Goal: Task Accomplishment & Management: Manage account settings

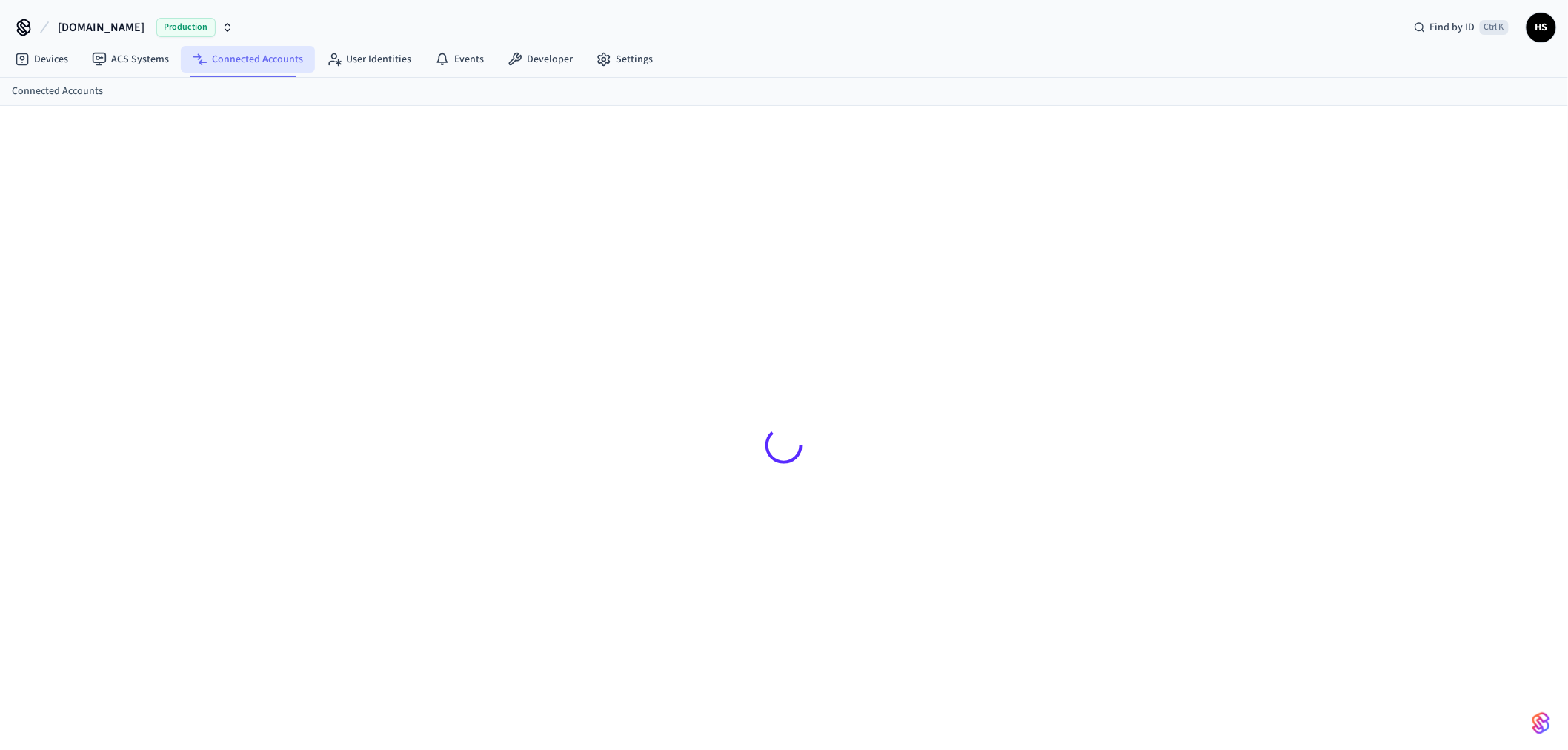
click at [254, 65] on link "Connected Accounts" at bounding box center [248, 59] width 134 height 27
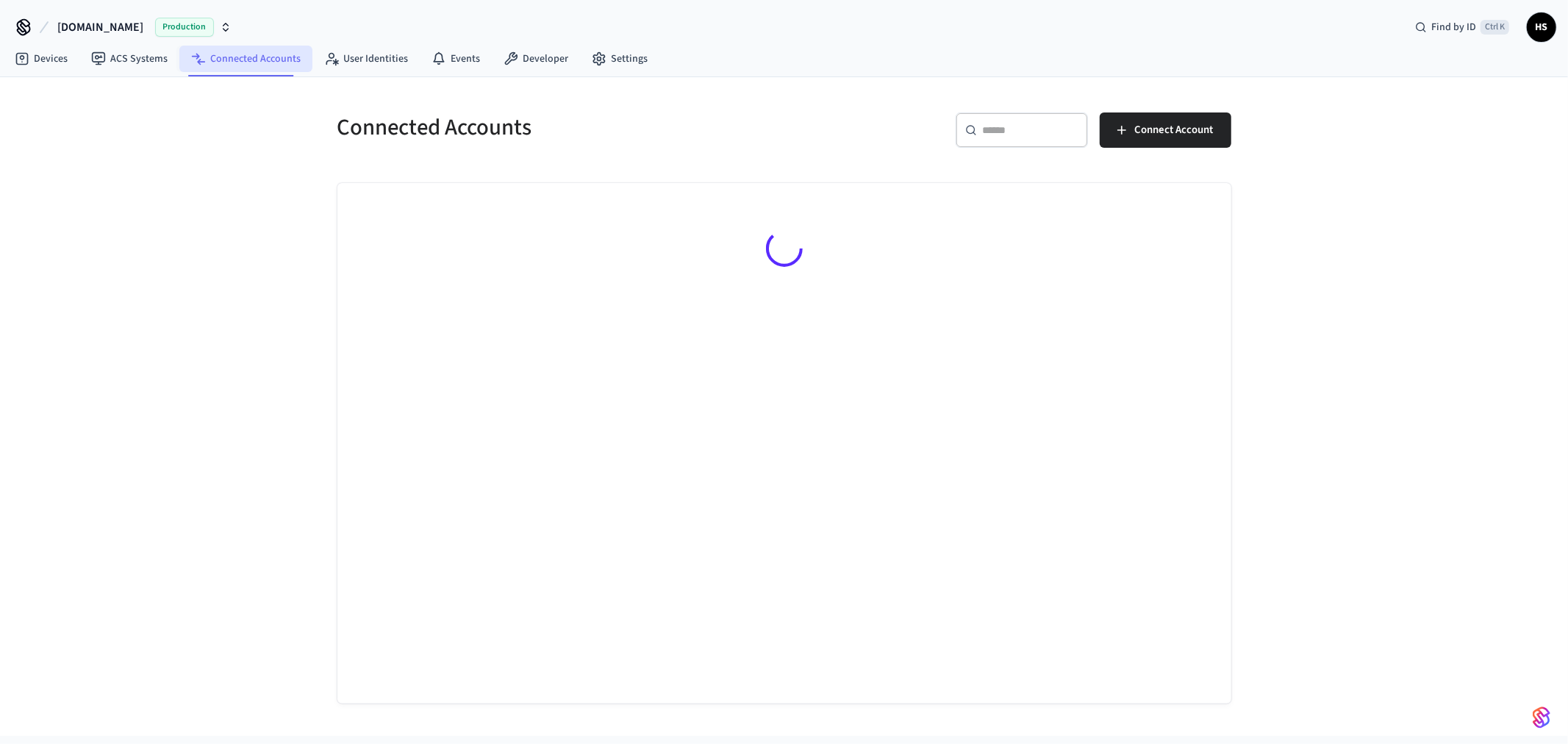
click at [219, 66] on link "Connected Accounts" at bounding box center [246, 59] width 133 height 27
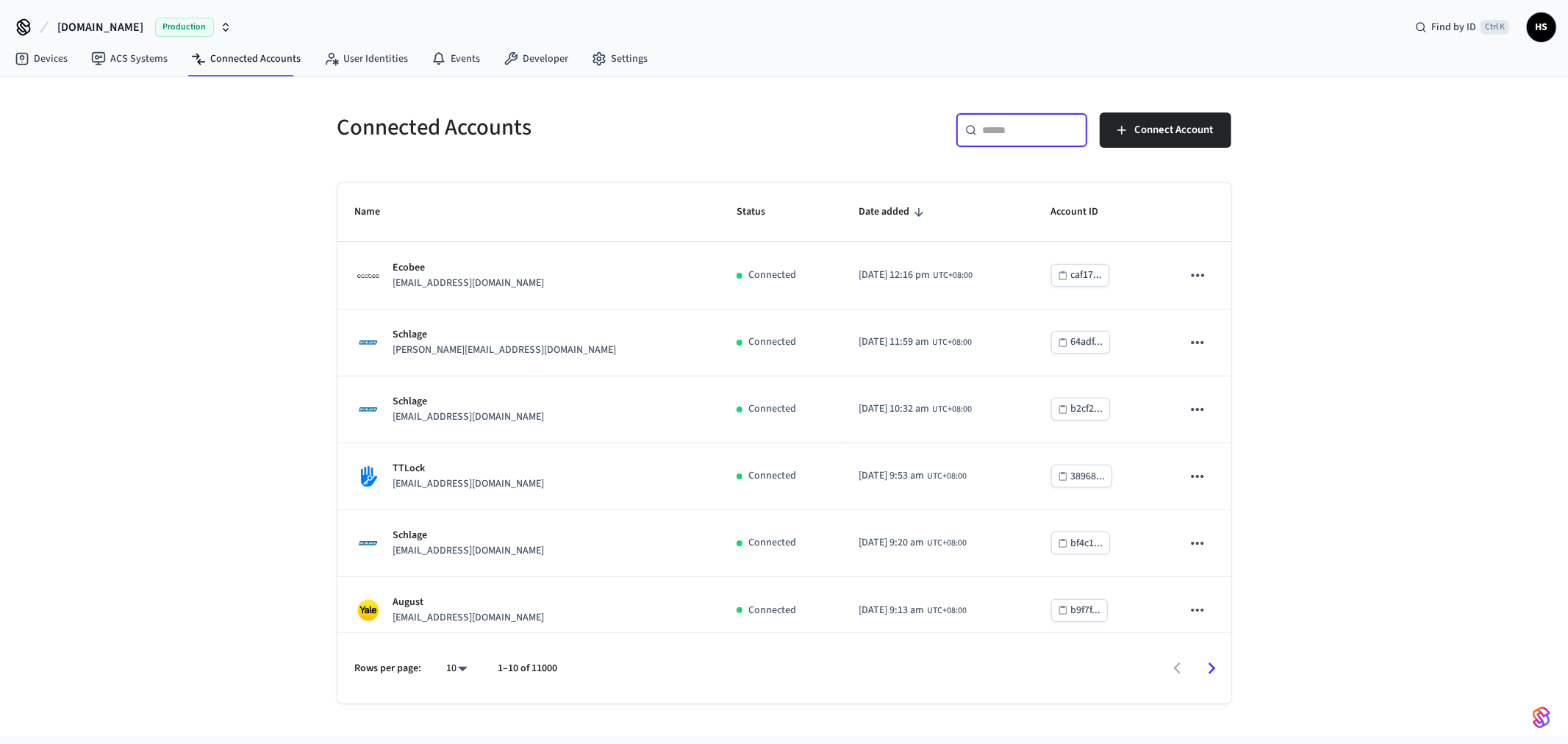
drag, startPoint x: 1021, startPoint y: 126, endPoint x: 1015, endPoint y: 137, distance: 12.5
click at [1021, 126] on input "text" at bounding box center [1030, 129] width 96 height 15
paste input "**********"
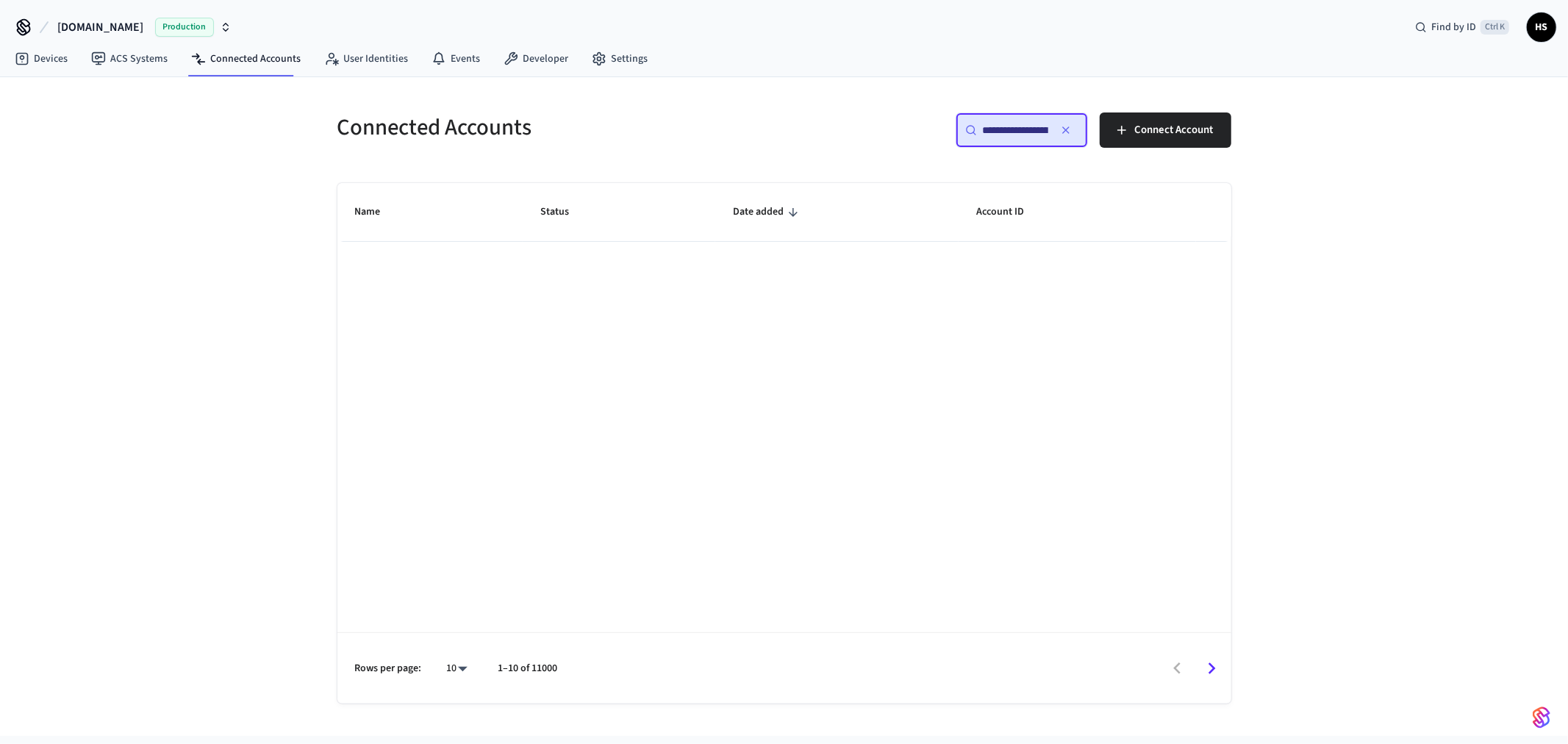
click at [1023, 134] on input "**********" at bounding box center [1015, 129] width 66 height 15
paste input "text"
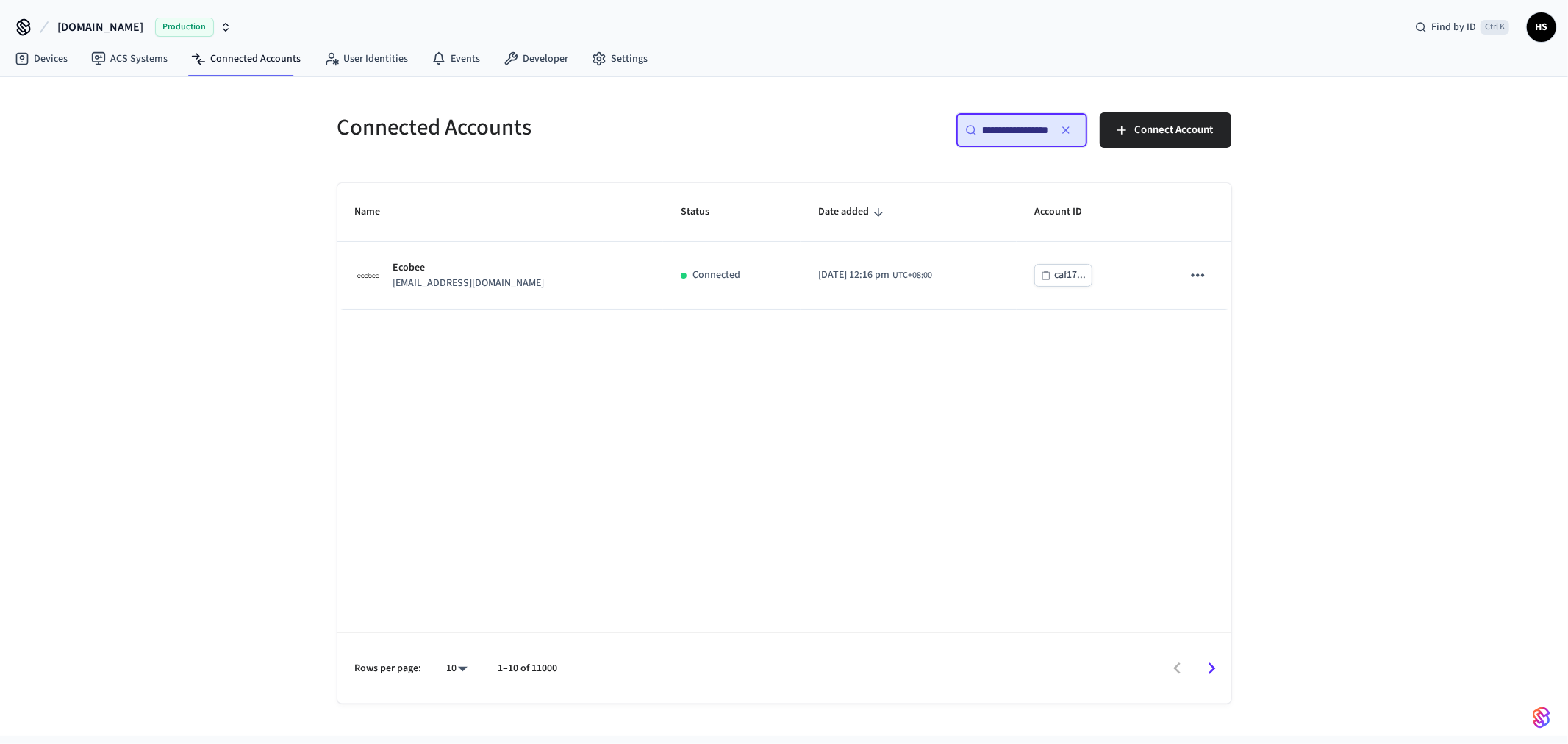
type input "**********"
click at [658, 327] on div "Name Status Date added Account ID Ecobee support@sovrnlife.com Connected 2025/1…" at bounding box center [784, 443] width 894 height 521
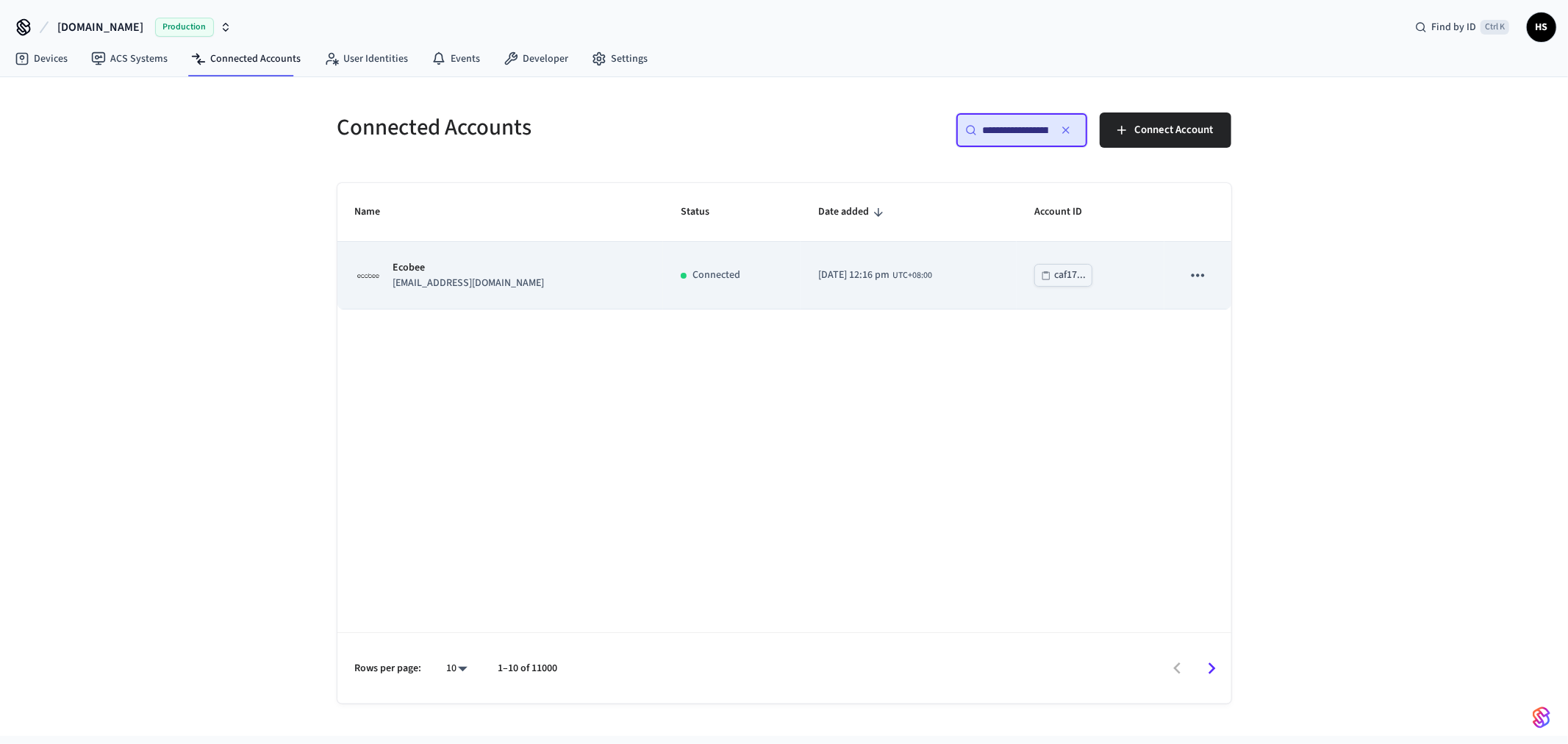
click at [693, 300] on td "Connected" at bounding box center [731, 275] width 137 height 67
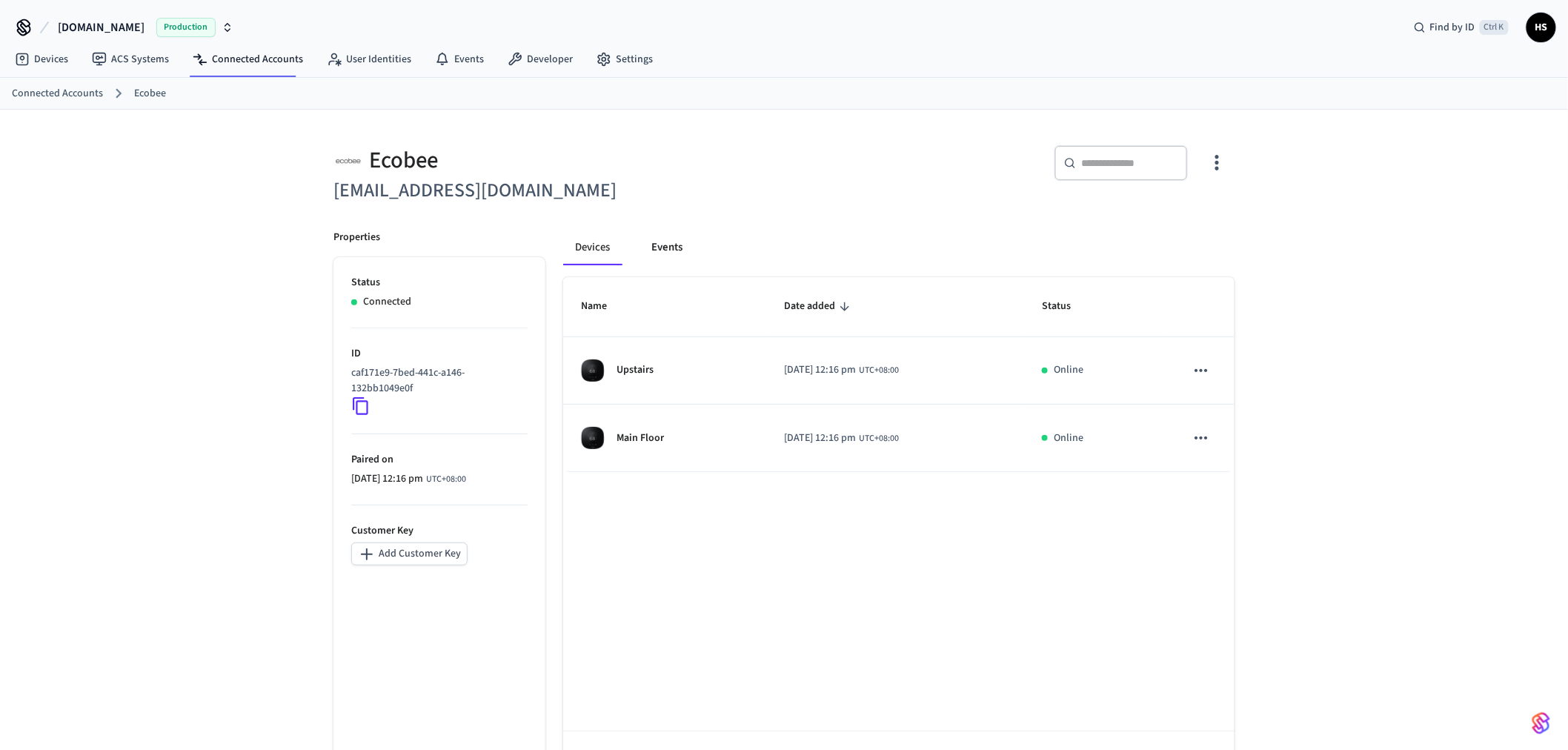
click at [663, 242] on button "Events" at bounding box center [667, 247] width 55 height 36
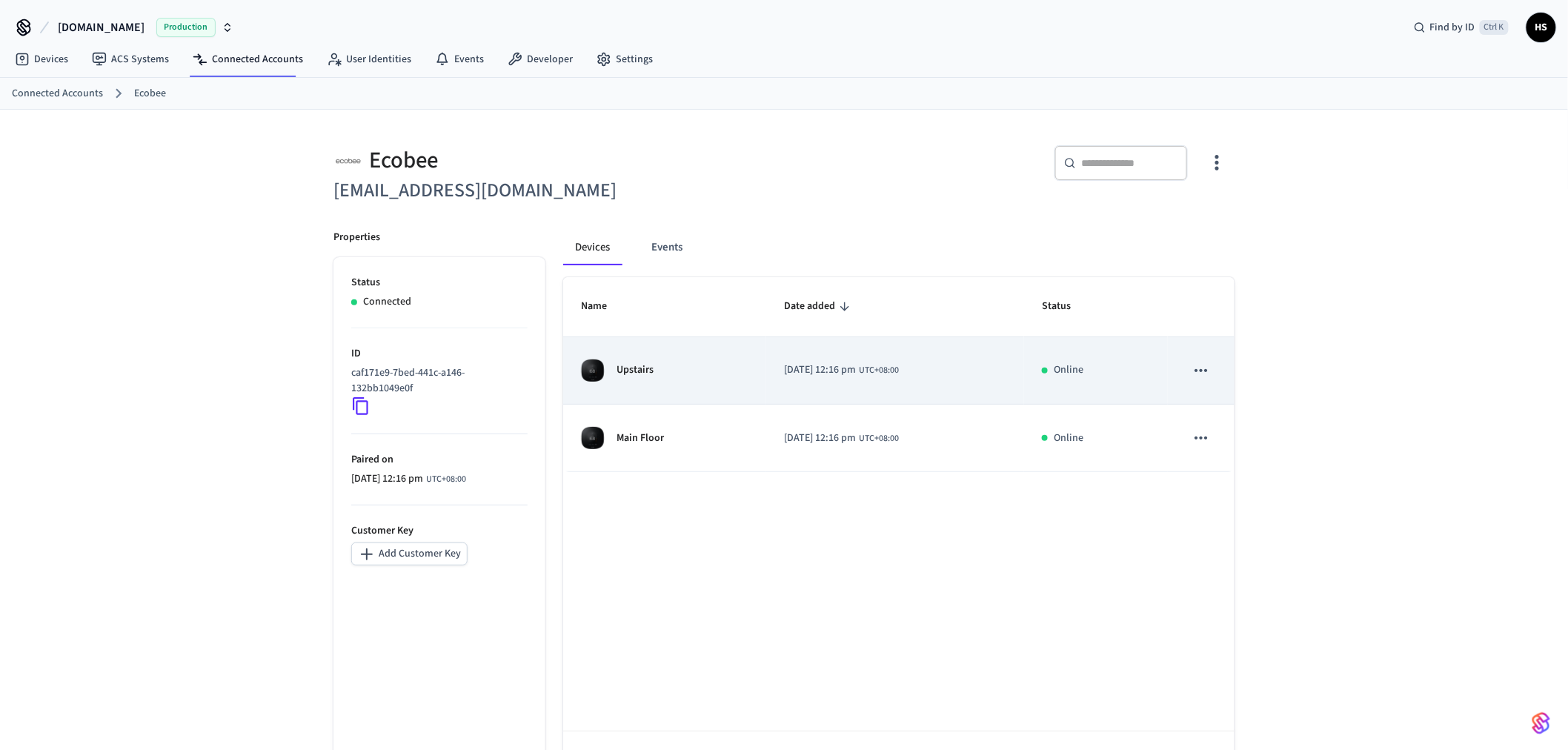
click at [668, 379] on div "Upstairs" at bounding box center [664, 370] width 168 height 23
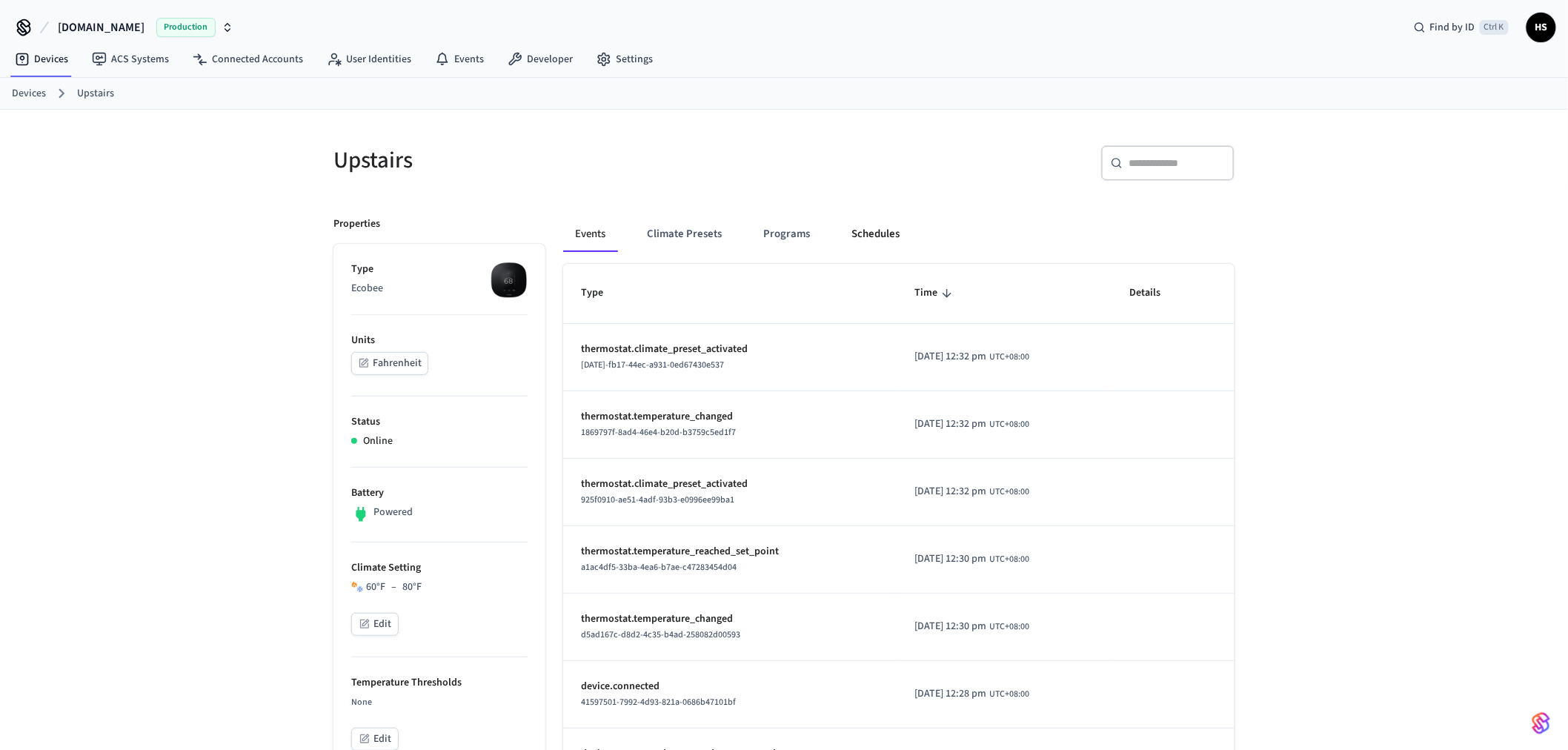
click at [884, 235] on button "Schedules" at bounding box center [875, 234] width 72 height 36
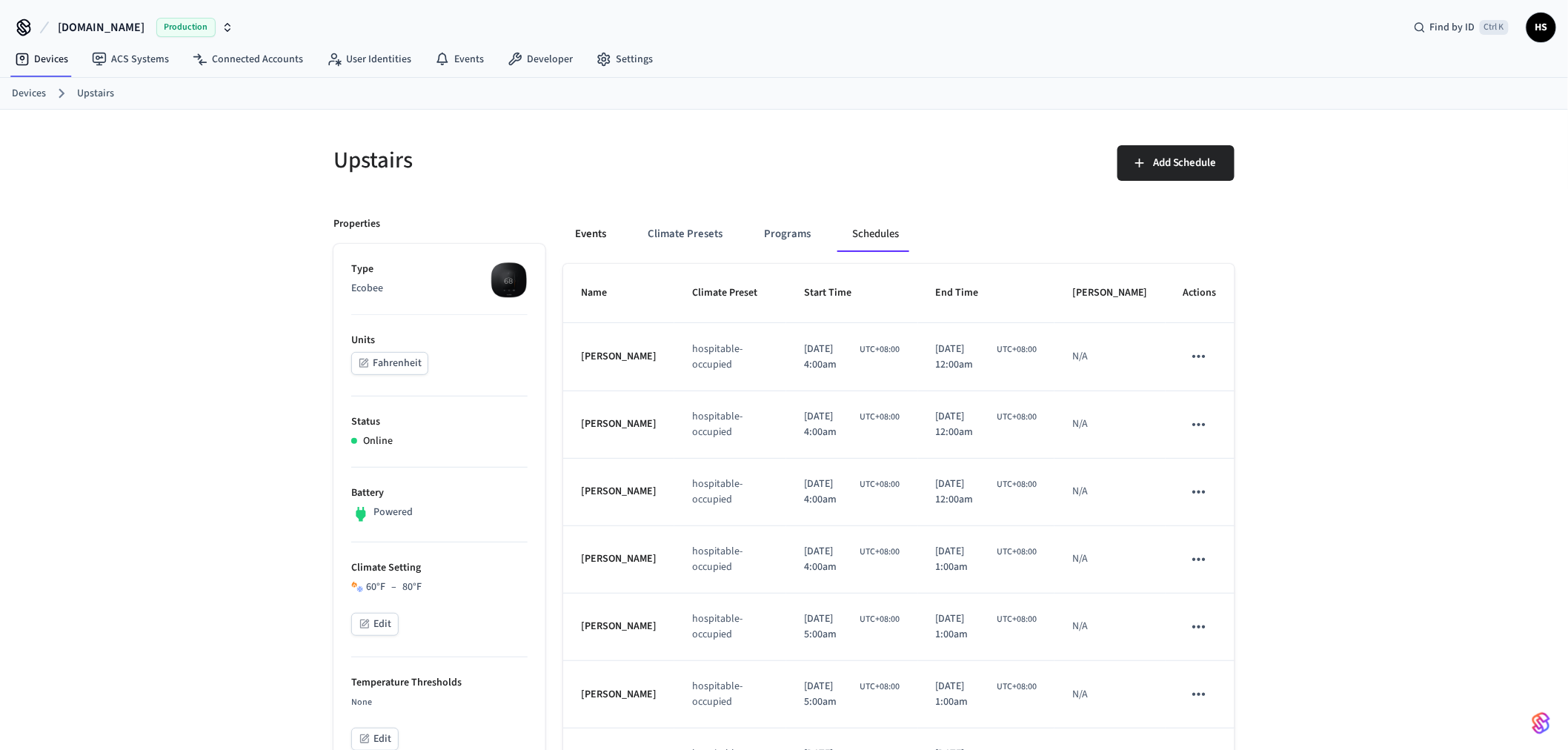
click at [599, 241] on button "Events" at bounding box center [590, 234] width 55 height 36
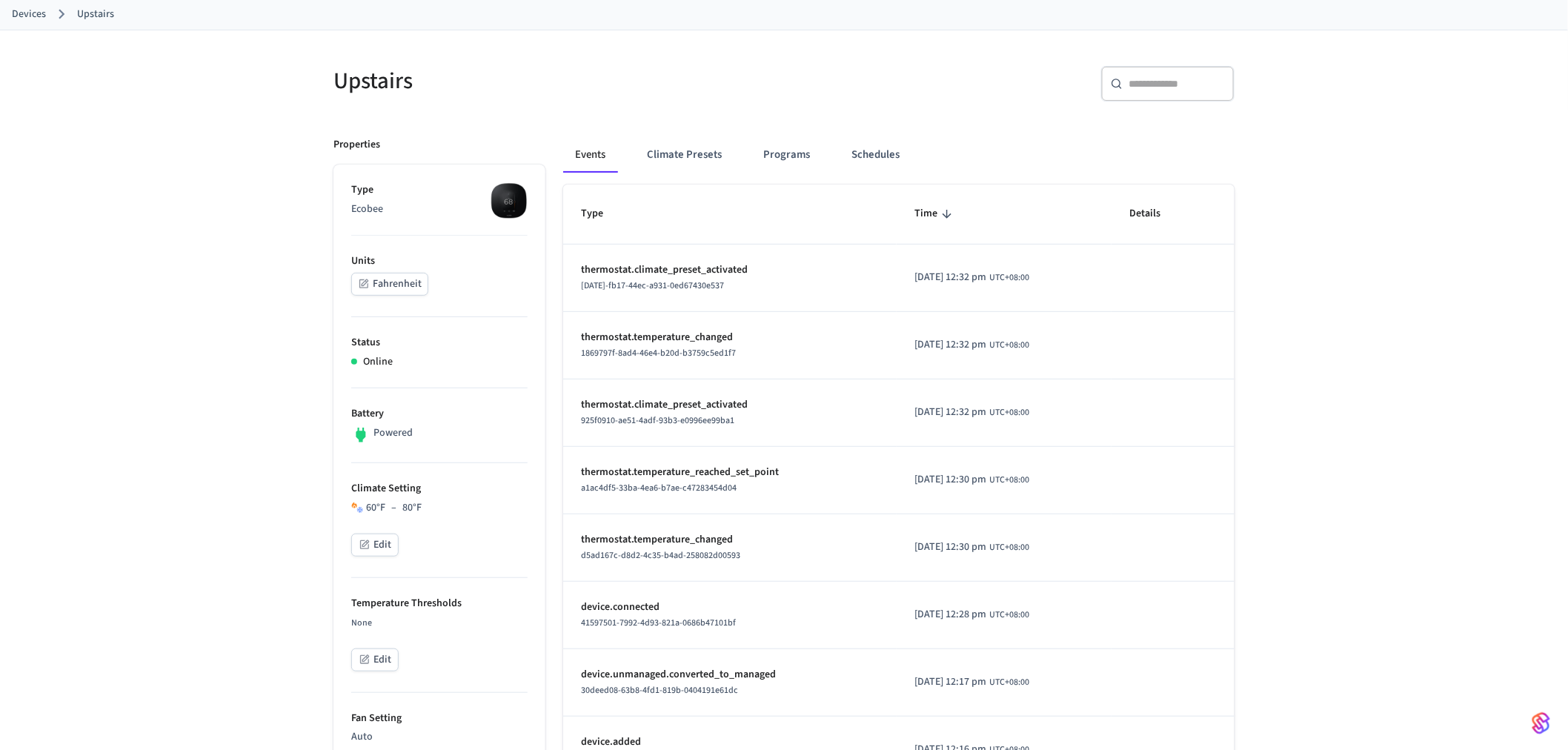
scroll to position [83, 0]
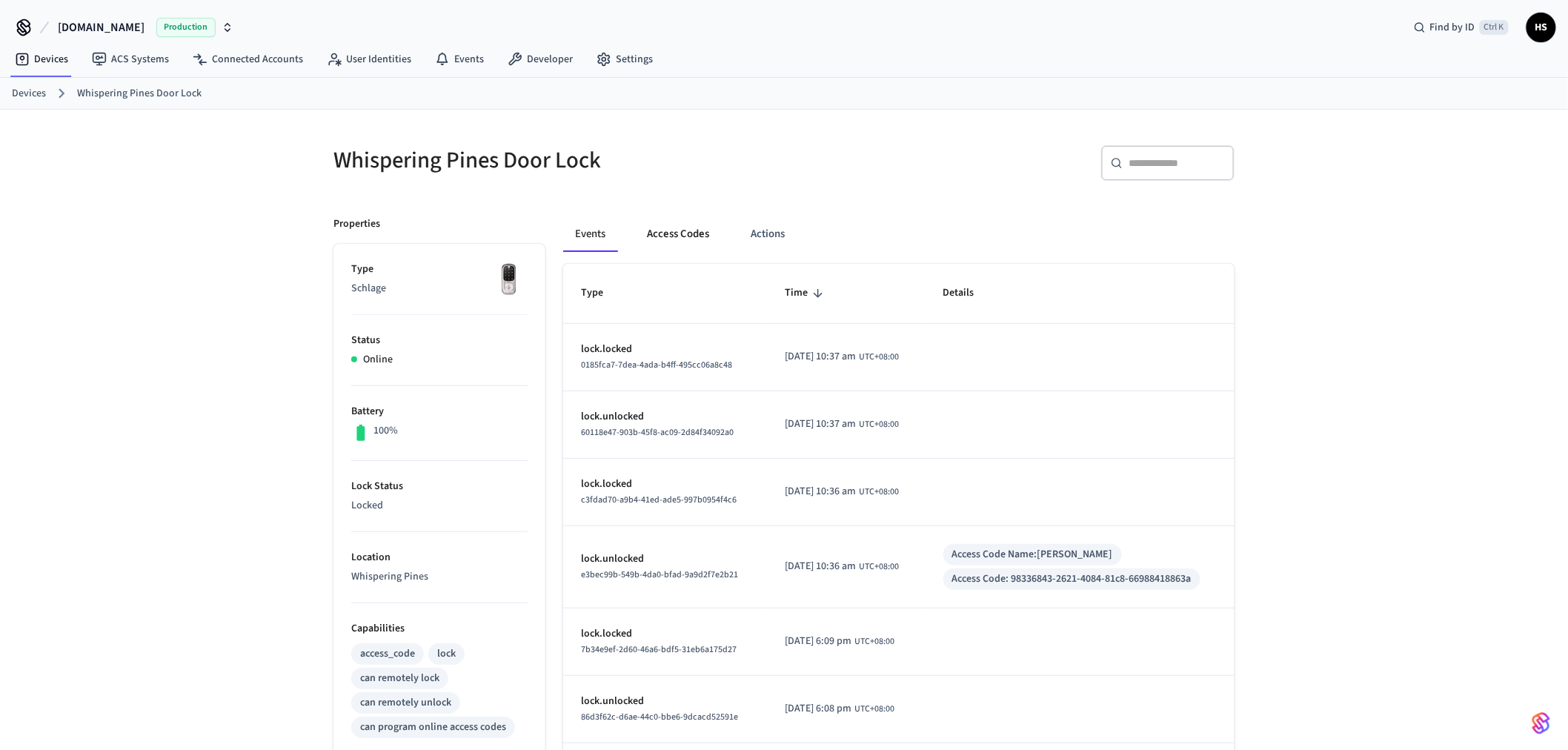
click at [684, 227] on button "Access Codes" at bounding box center [678, 234] width 86 height 36
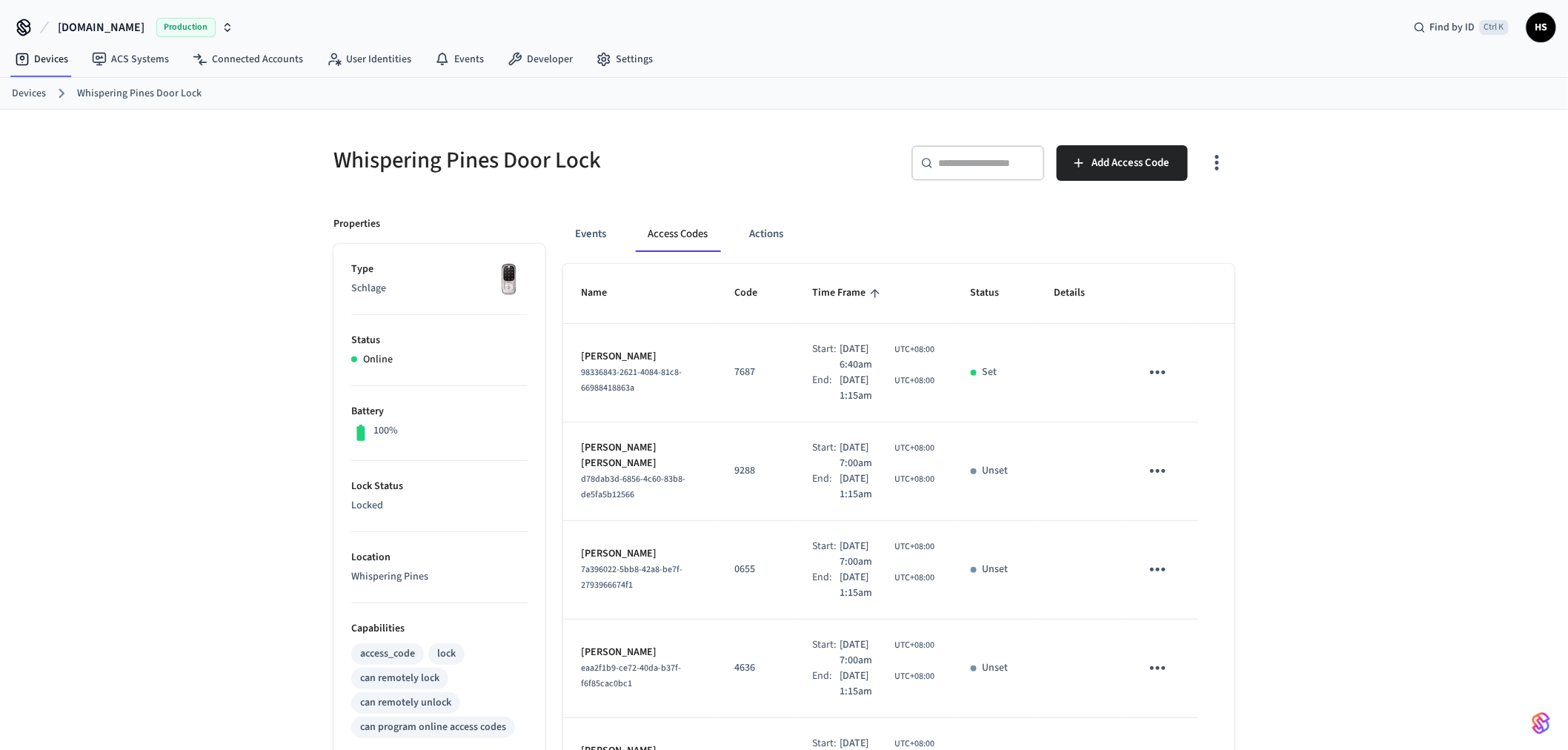
click at [1217, 176] on button "button" at bounding box center [1217, 163] width 35 height 59
click at [1114, 213] on li "Show unmanaged access codes on device" at bounding box center [1122, 223] width 209 height 39
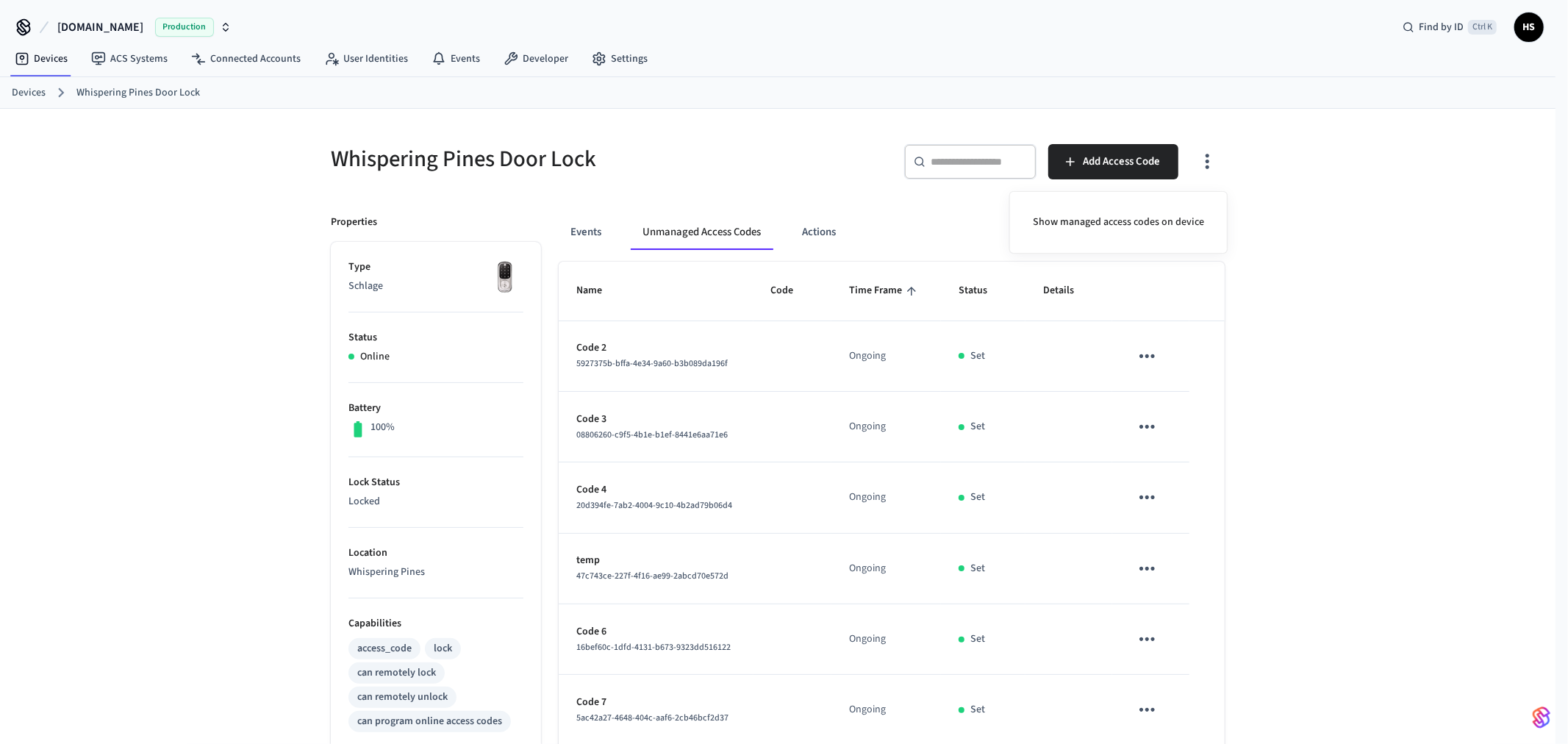
click at [816, 397] on div at bounding box center [784, 372] width 1568 height 744
click at [1228, 160] on div "Whispering Pines Door Lock ​ ​ Add Access Code Properties Type Schlage Status O…" at bounding box center [778, 614] width 917 height 974
click at [1205, 165] on icon "button" at bounding box center [1207, 161] width 22 height 22
click at [1122, 225] on li "Show managed access codes on device" at bounding box center [1118, 222] width 195 height 39
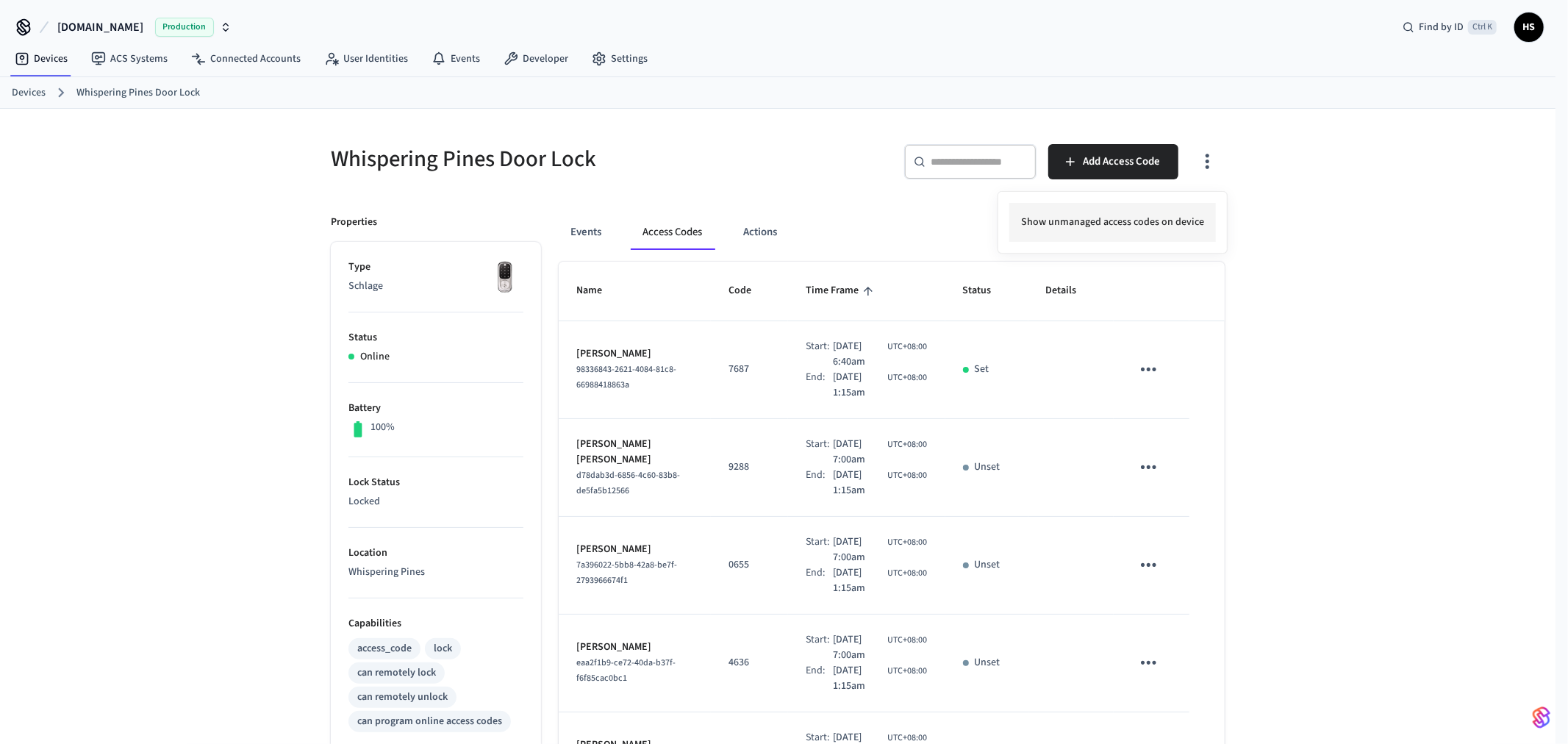
click at [1122, 225] on li "Show unmanaged access codes on device" at bounding box center [1113, 222] width 207 height 39
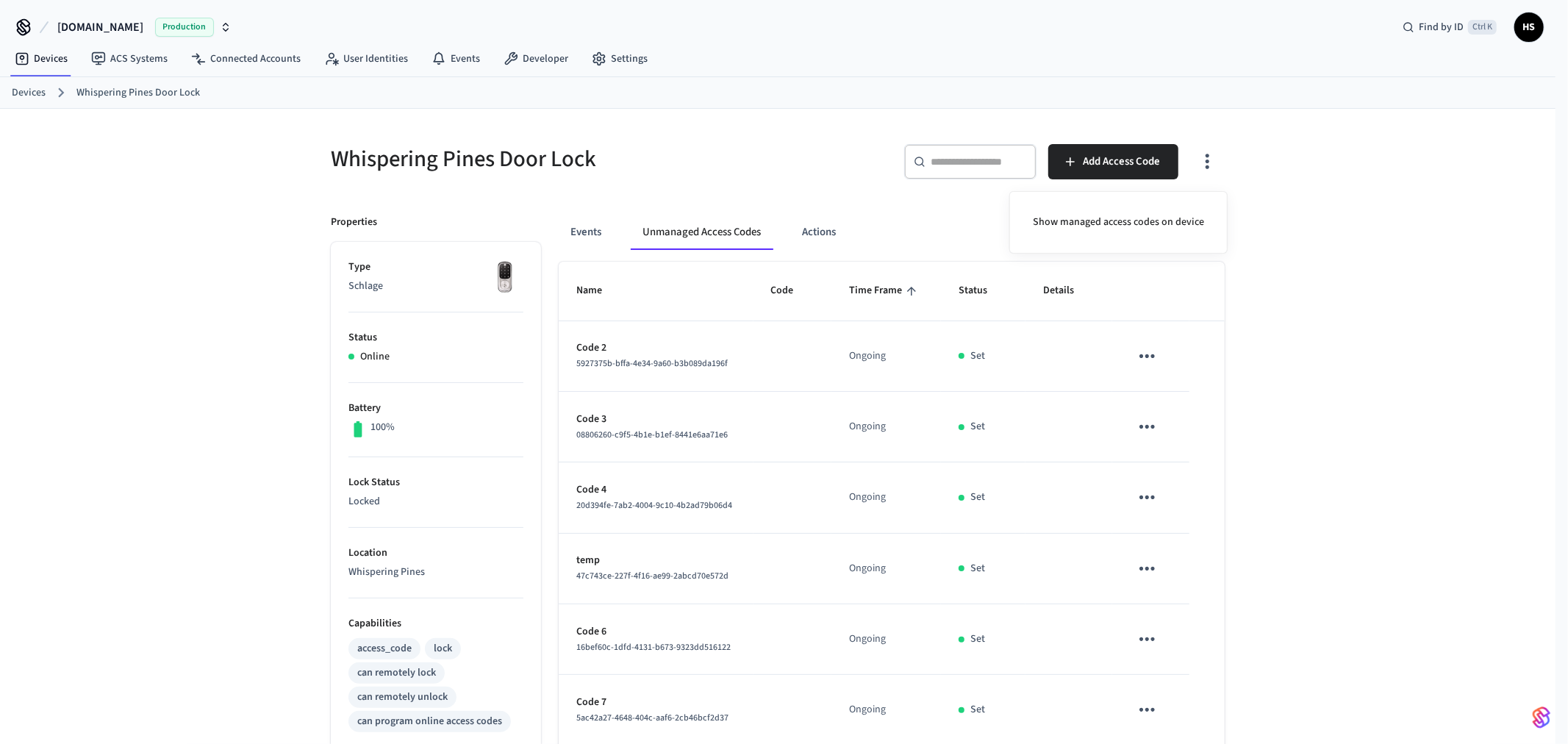
drag, startPoint x: 802, startPoint y: 466, endPoint x: 790, endPoint y: 486, distance: 23.3
click at [790, 486] on div at bounding box center [784, 372] width 1568 height 744
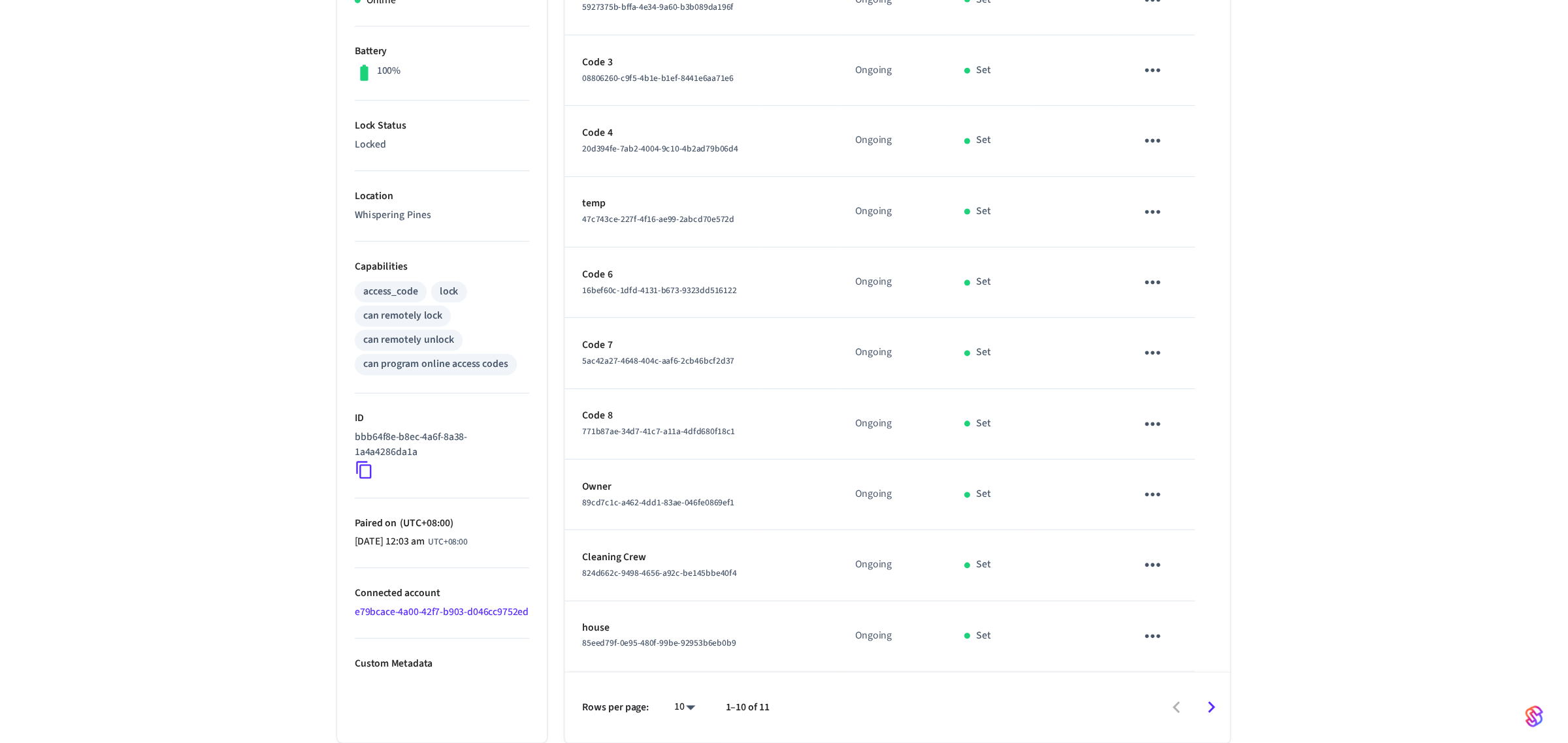
scroll to position [237, 0]
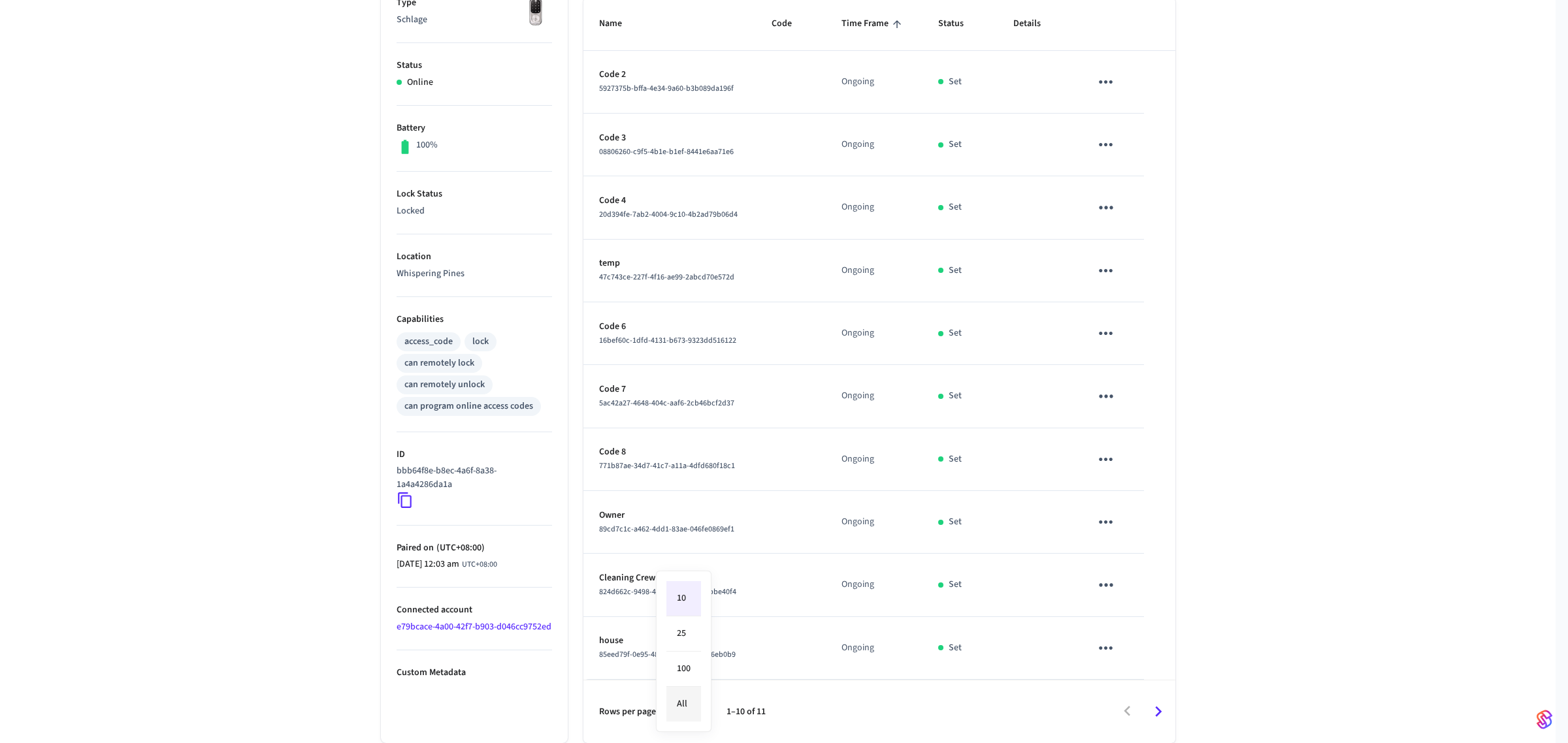
click at [694, 660] on body "[DOMAIN_NAME] Production Find by ID Ctrl K HS Devices ACS Systems Connected Acc…" at bounding box center [784, 254] width 1568 height 977
click at [691, 660] on li "All" at bounding box center [684, 704] width 34 height 34
type input "**"
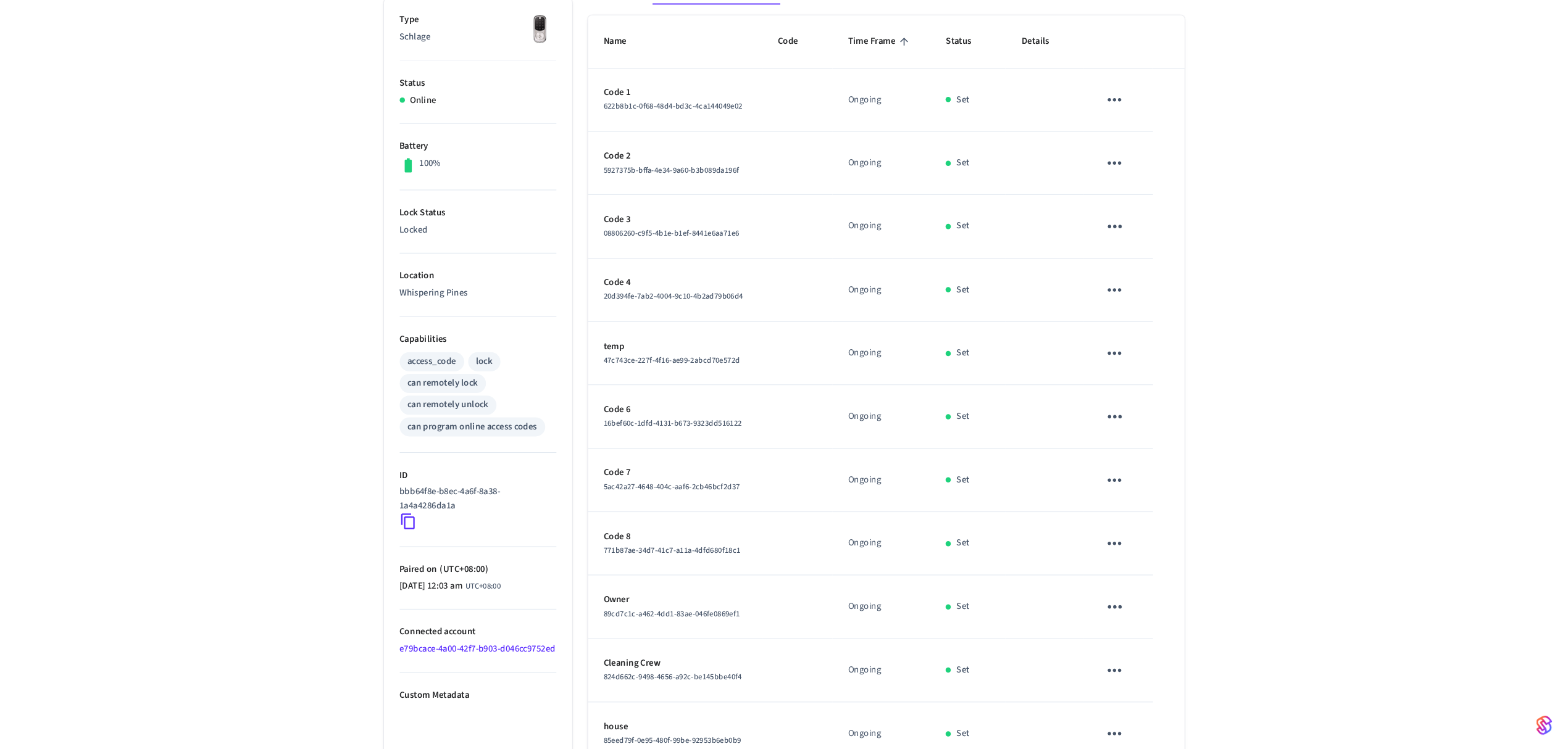
scroll to position [206, 0]
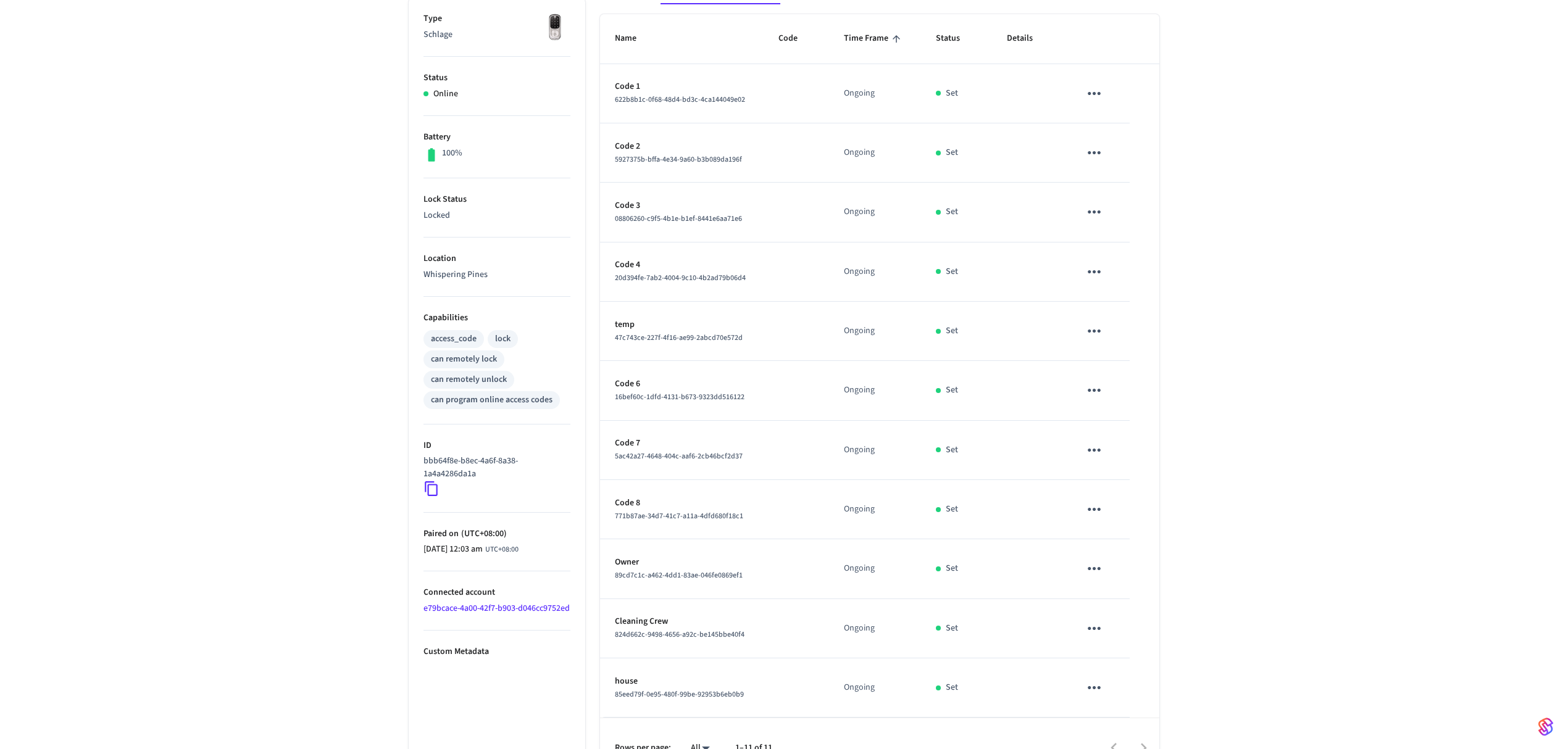
click at [1305, 368] on div "Whispering Pines Door Lock ​ ​ Add Access Code Properties Type Schlage Status O…" at bounding box center [784, 331] width 1568 height 892
